Goal: Information Seeking & Learning: Learn about a topic

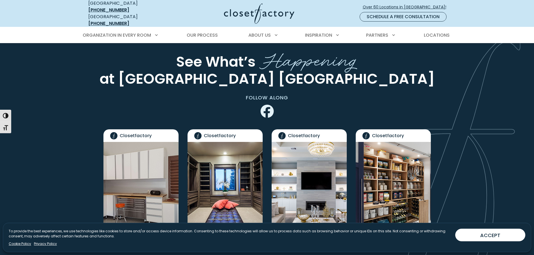
scroll to position [1290, 0]
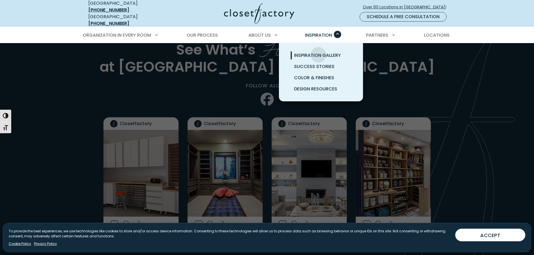
click at [318, 52] on span "Inspiration Gallery" at bounding box center [317, 55] width 47 height 6
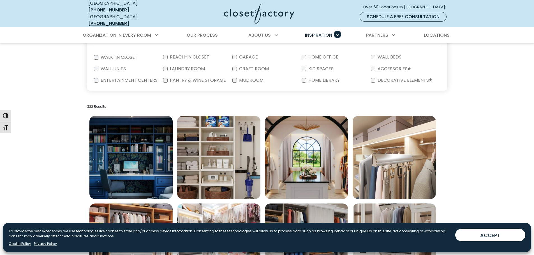
scroll to position [140, 0]
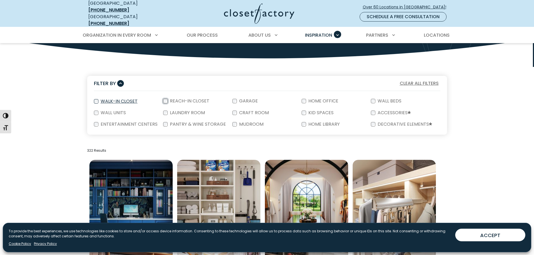
click at [166, 98] on div "Reach-In Closet" at bounding box center [197, 102] width 69 height 12
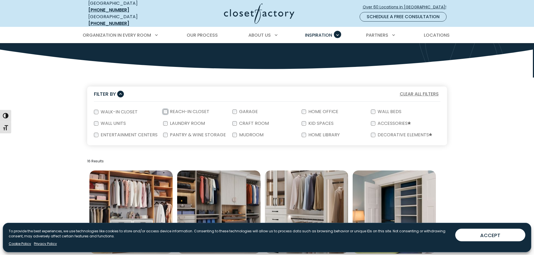
scroll to position [56, 0]
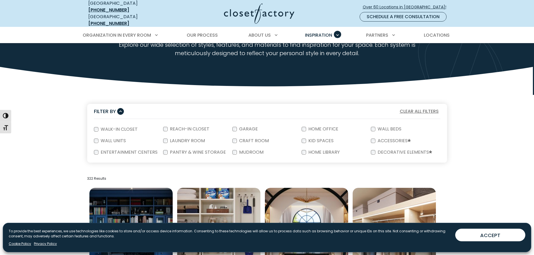
click at [93, 137] on form "Walk-In Closet Reach-In Closet Garage Home Office Wall Beds Wall Units Laundry …" at bounding box center [267, 141] width 360 height 44
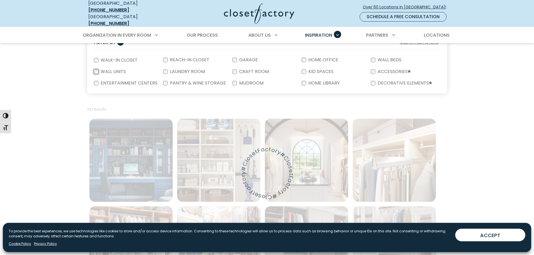
scroll to position [140, 0]
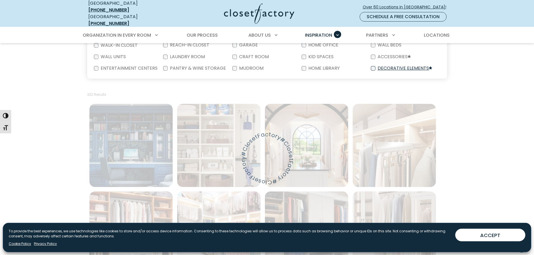
click at [401, 66] on label "Decorative Elements" at bounding box center [404, 68] width 58 height 5
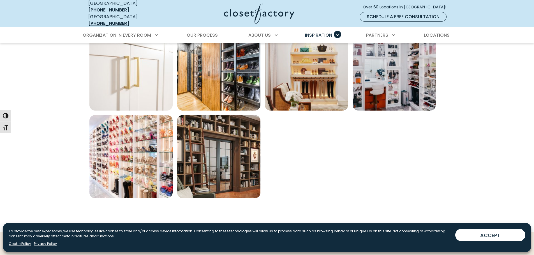
scroll to position [393, 0]
